Goal: Task Accomplishment & Management: Complete application form

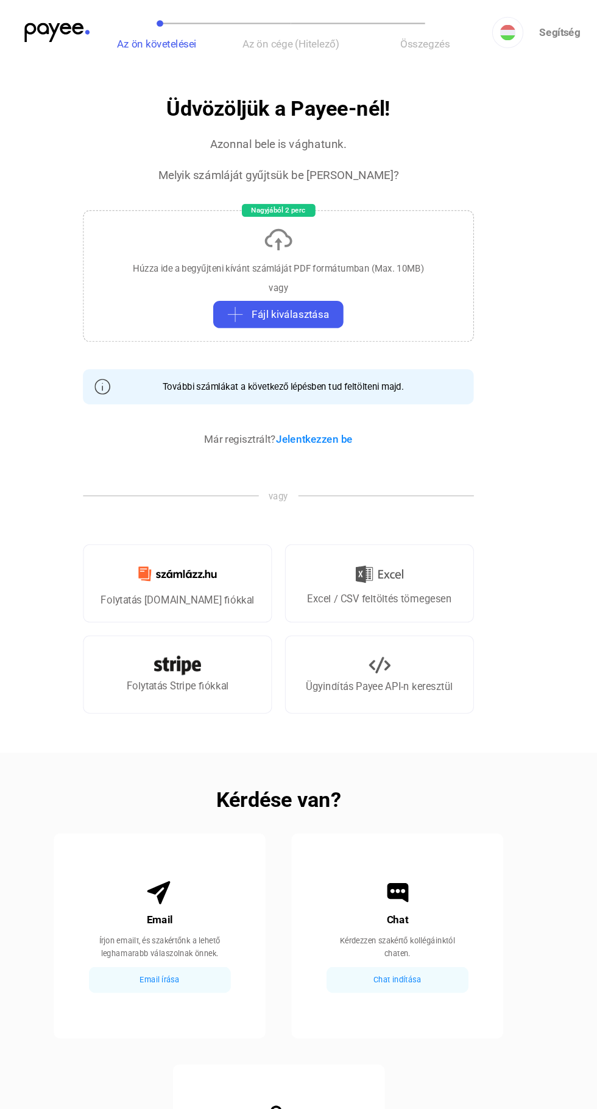
click at [324, 741] on h2 "Kérdése van?" at bounding box center [298, 748] width 117 height 15
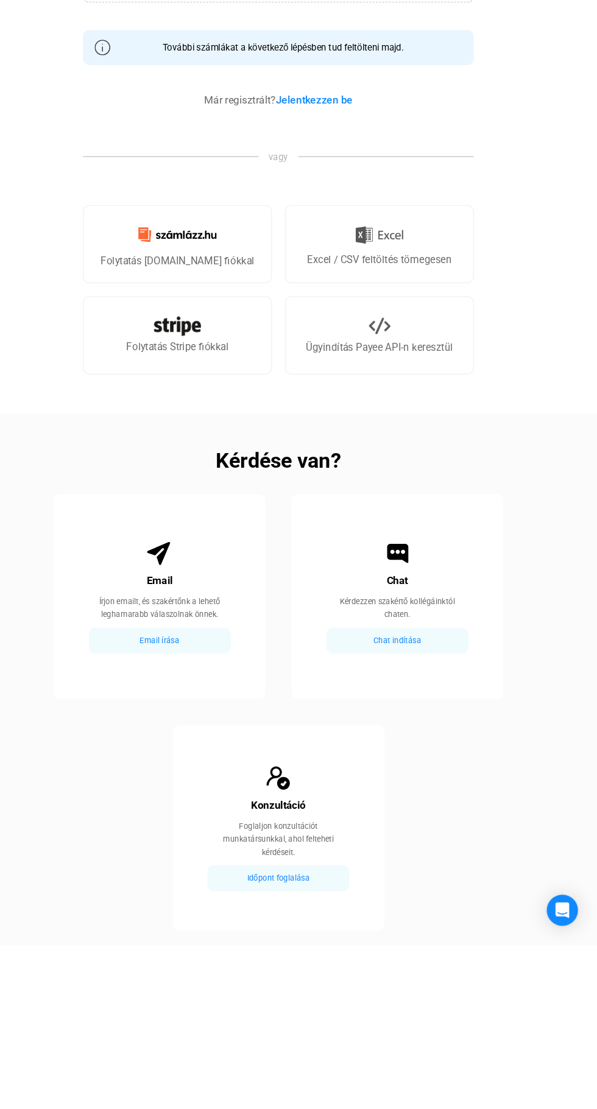
scroll to position [115, 0]
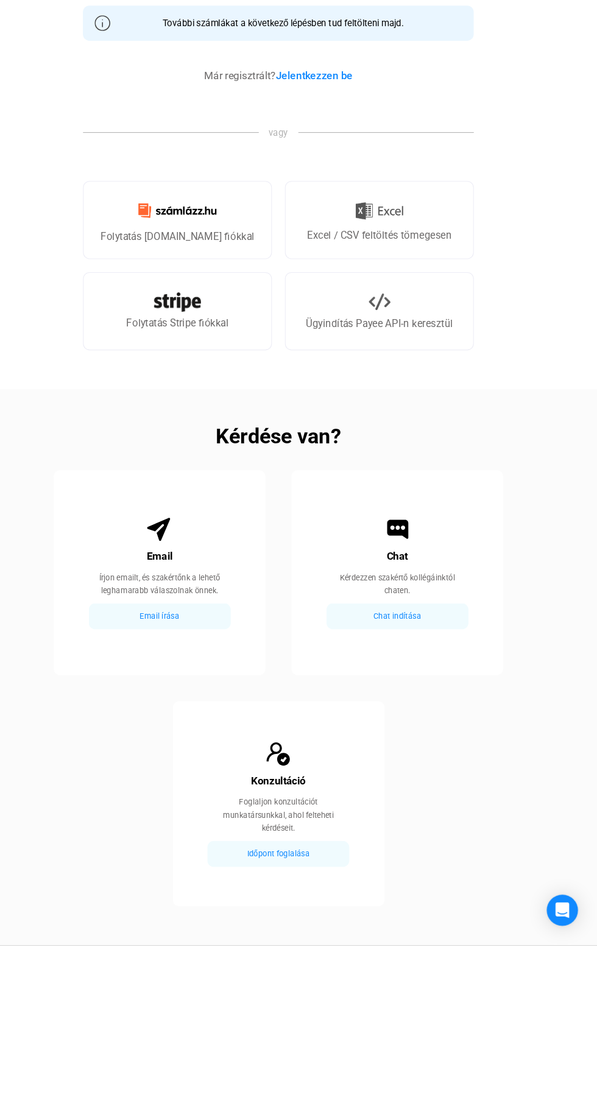
click at [176, 732] on div "Email Írjon emailt, és szakértőnk a lehető leghamarabb válaszolnak önnek. Email…" at bounding box center [187, 761] width 198 height 192
click at [182, 749] on div "Email" at bounding box center [187, 745] width 24 height 15
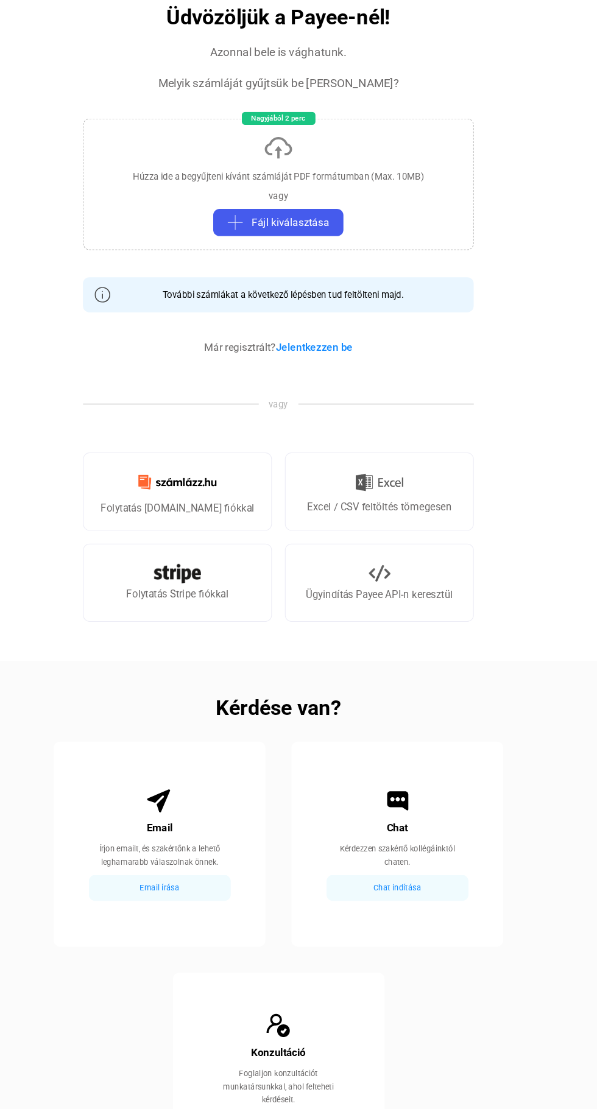
scroll to position [0, 0]
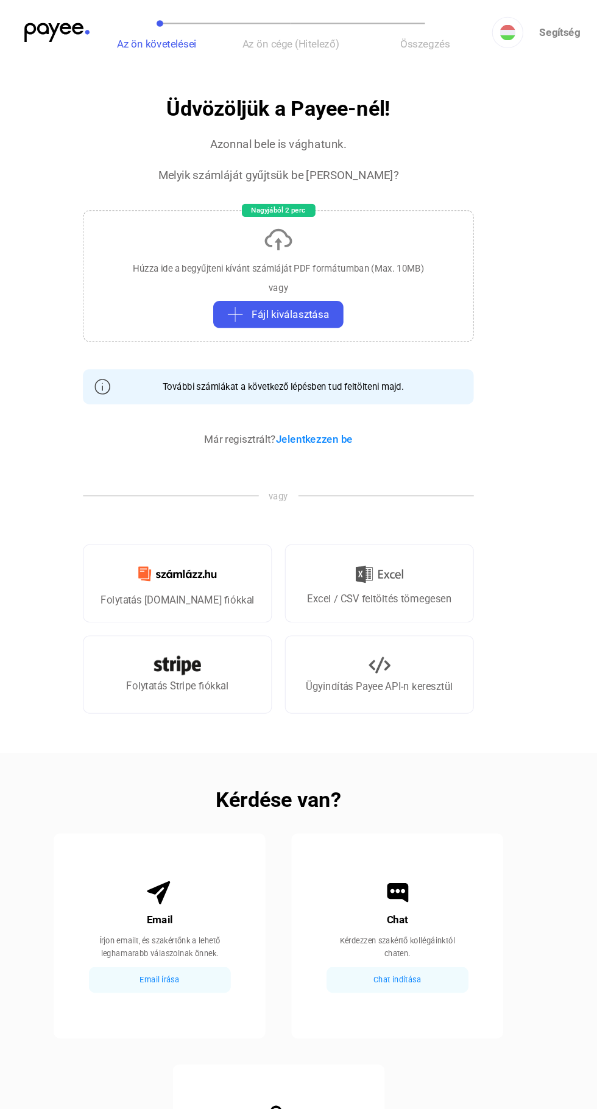
click at [330, 296] on span "Fájl kiválasztása" at bounding box center [310, 294] width 72 height 15
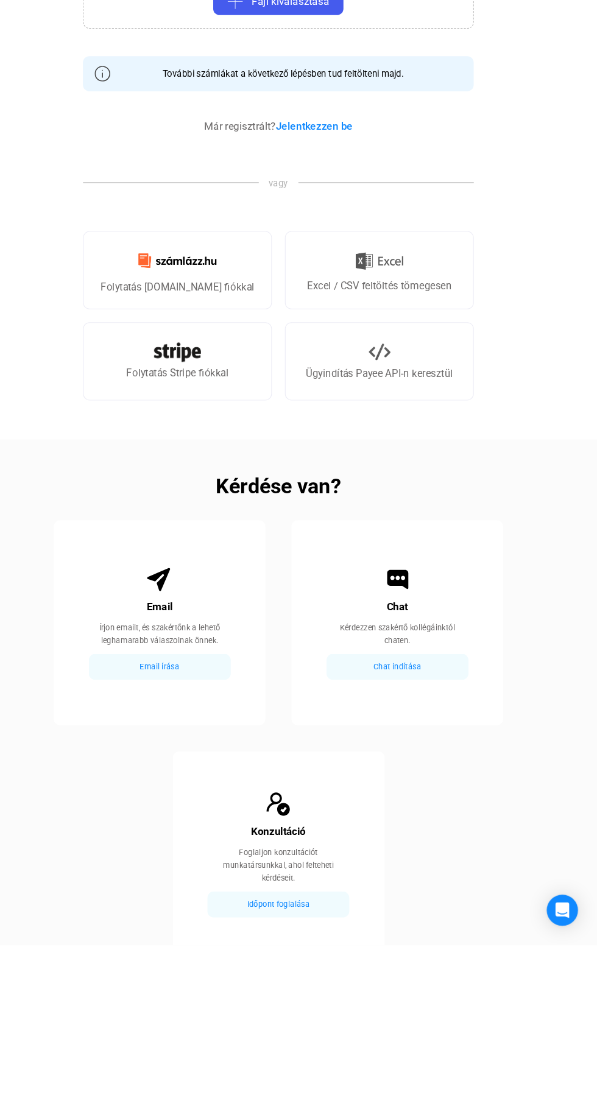
scroll to position [115, 0]
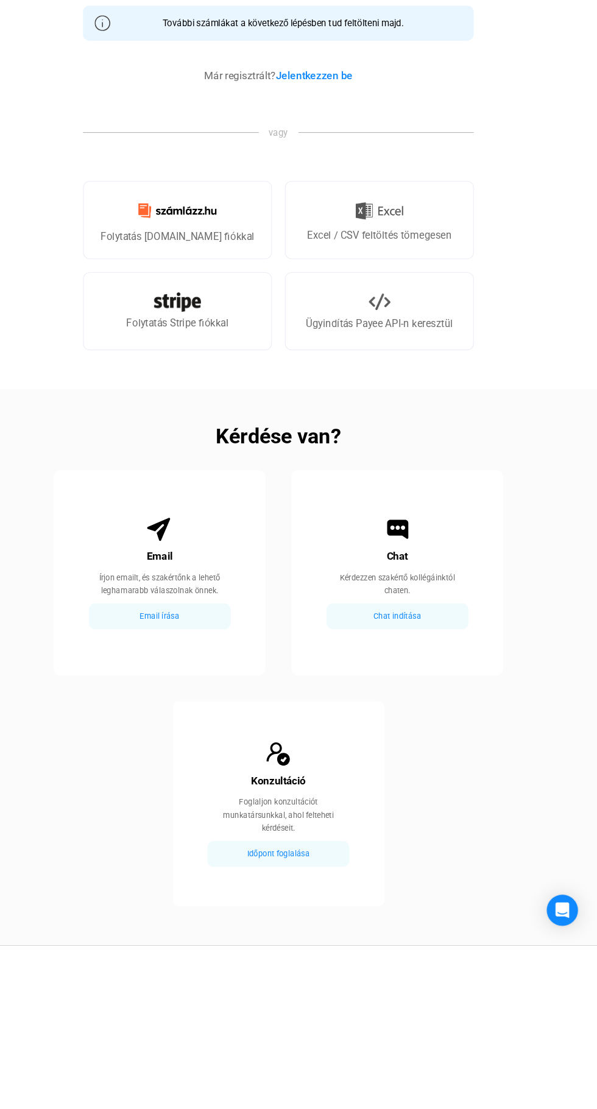
click at [193, 723] on img at bounding box center [187, 720] width 24 height 24
click at [321, 629] on h2 "Kérdése van?" at bounding box center [298, 633] width 117 height 15
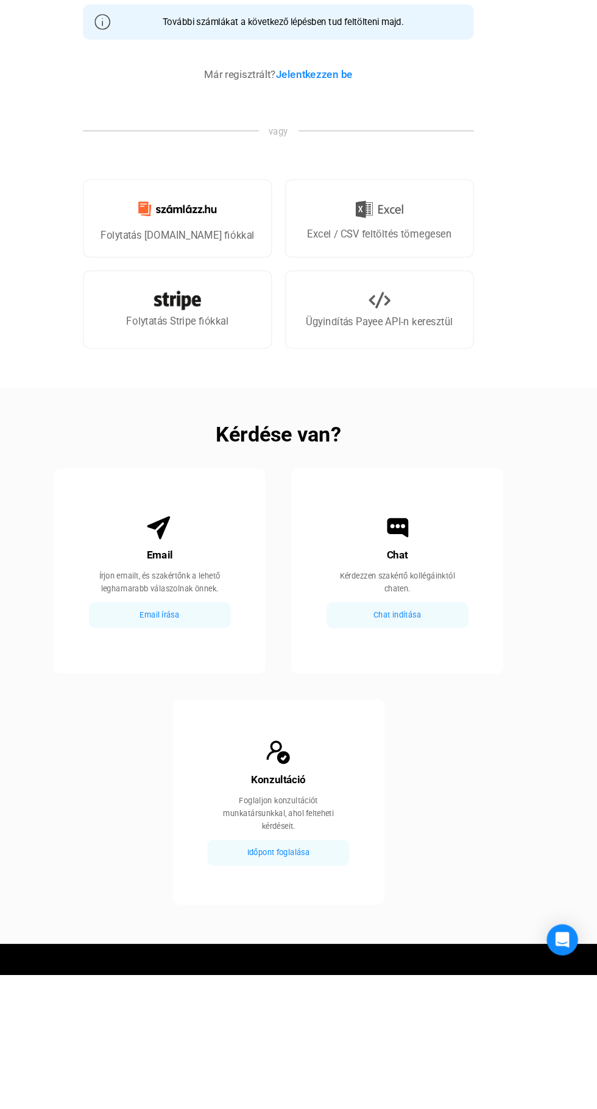
scroll to position [0, 0]
